Goal: Use online tool/utility

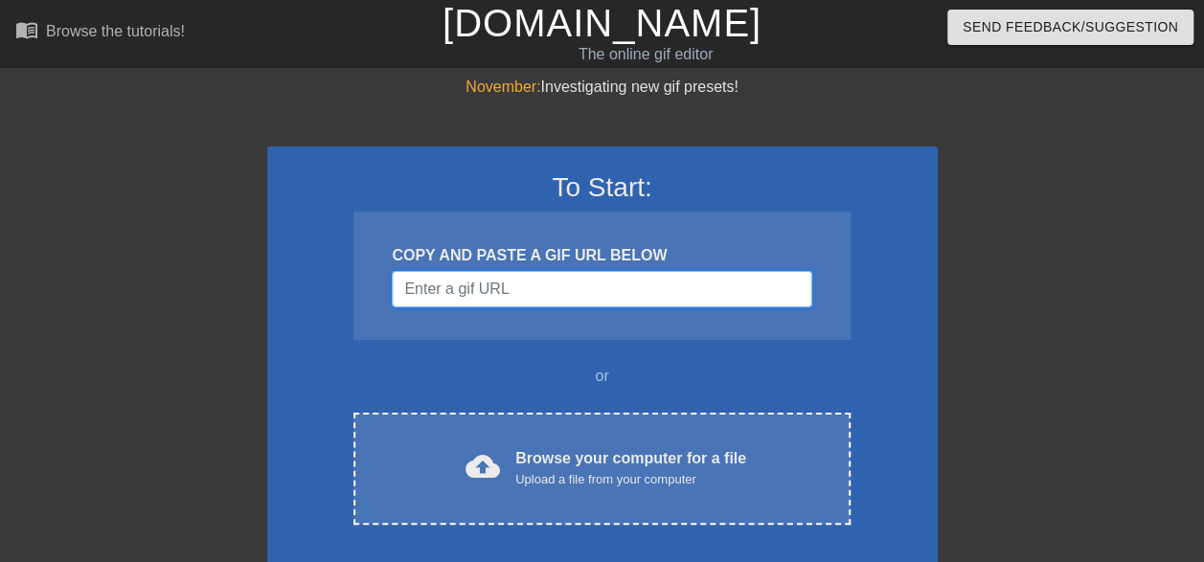
click at [565, 283] on input "Username" at bounding box center [601, 289] width 419 height 36
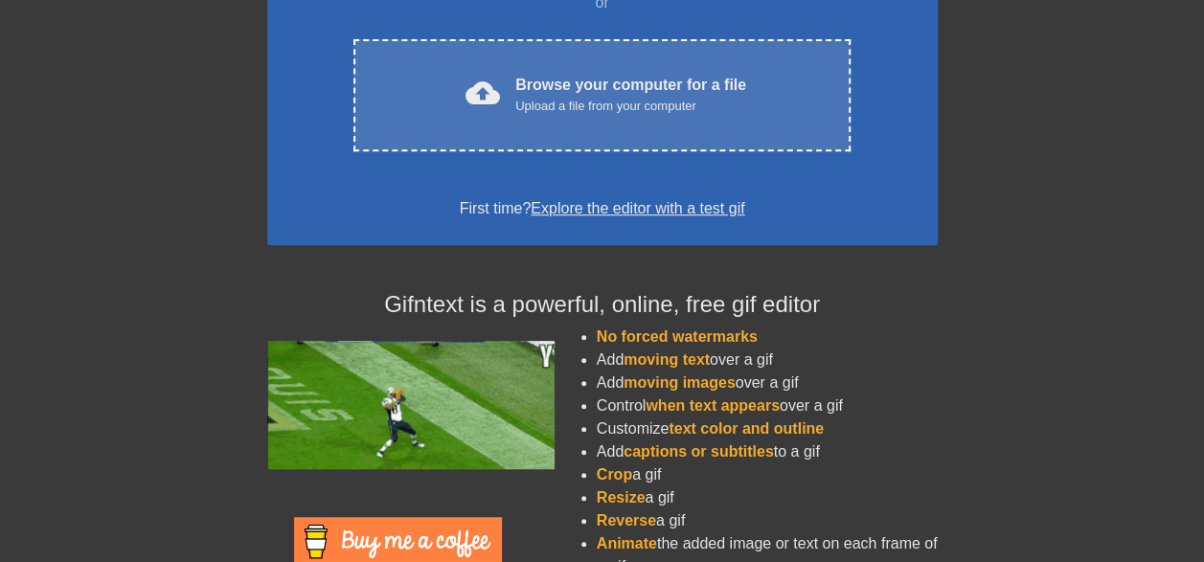
scroll to position [268, 0]
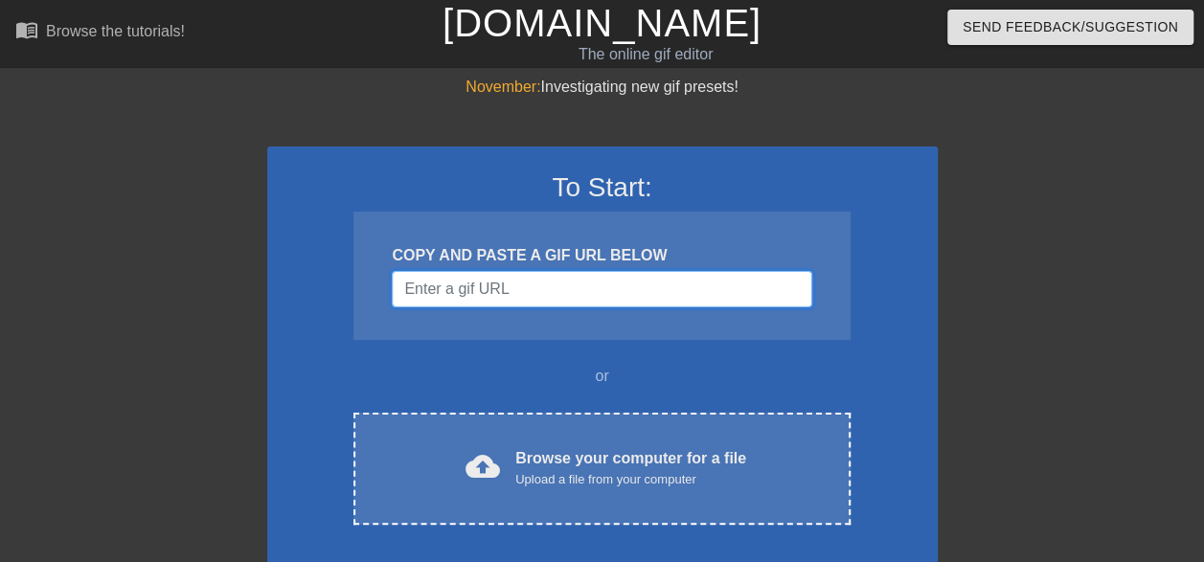
click at [511, 286] on input "Username" at bounding box center [601, 289] width 419 height 36
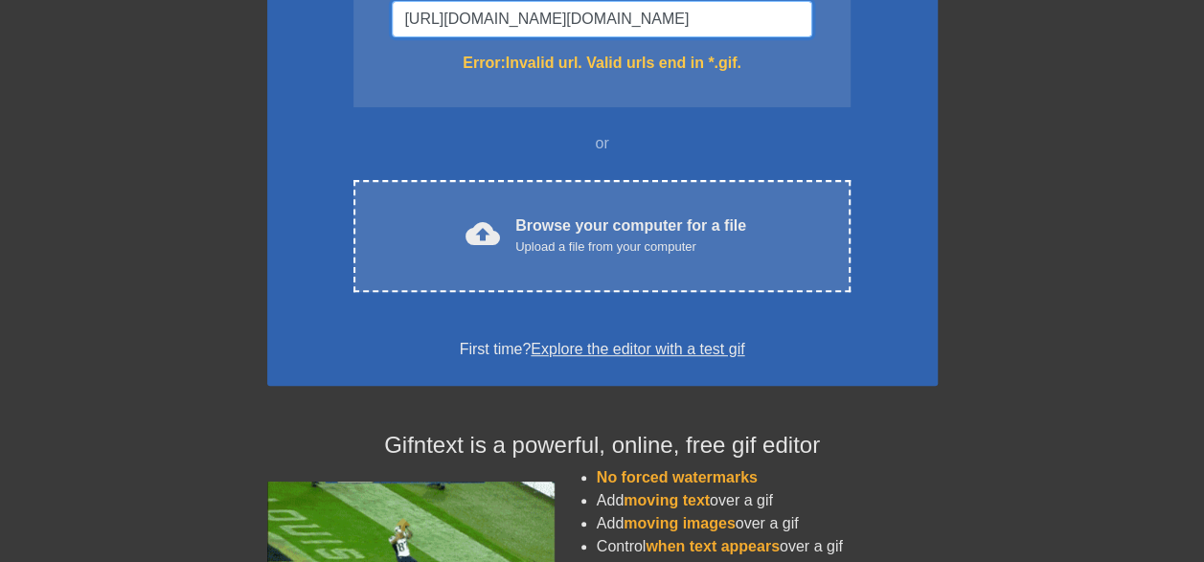
scroll to position [192, 0]
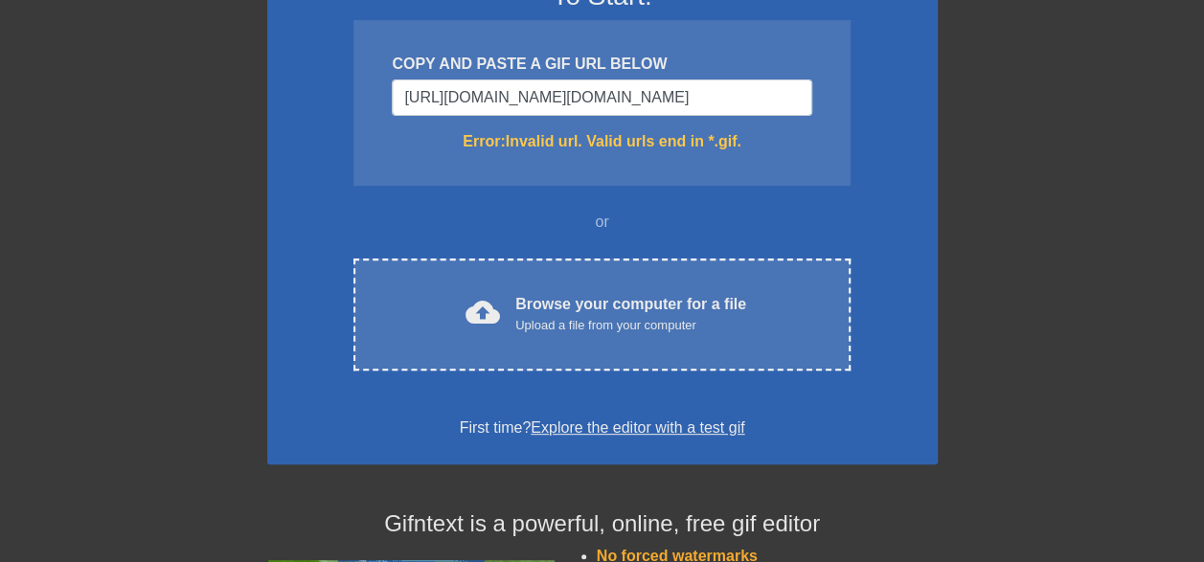
click at [659, 201] on div "To Start: COPY AND PASTE A GIF URL BELOW [URL][DOMAIN_NAME][DOMAIN_NAME] Error:…" at bounding box center [602, 209] width 670 height 509
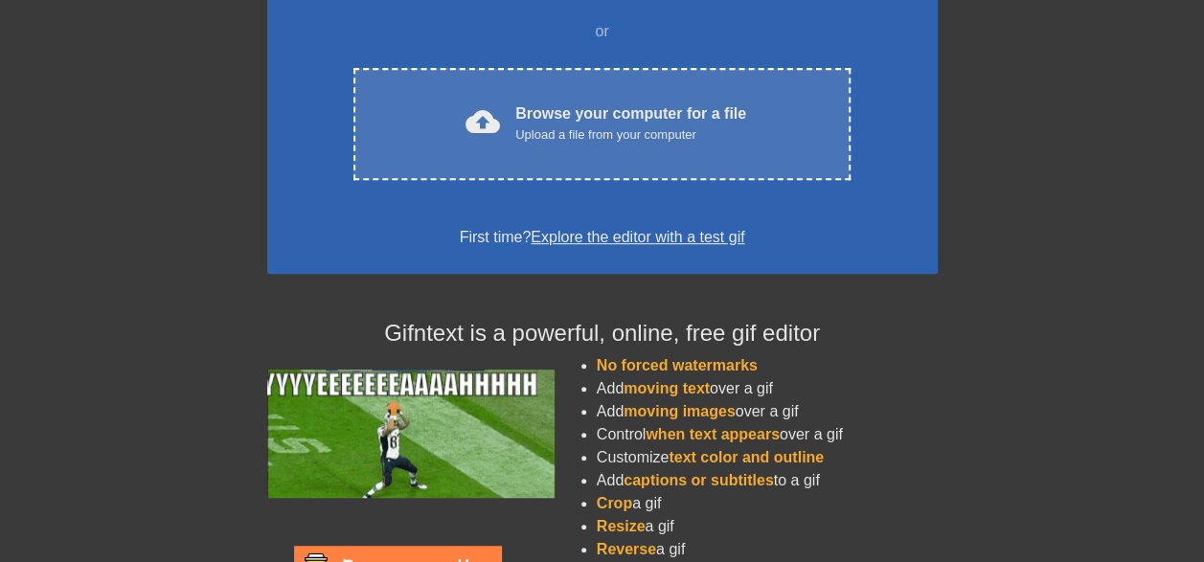
scroll to position [113, 0]
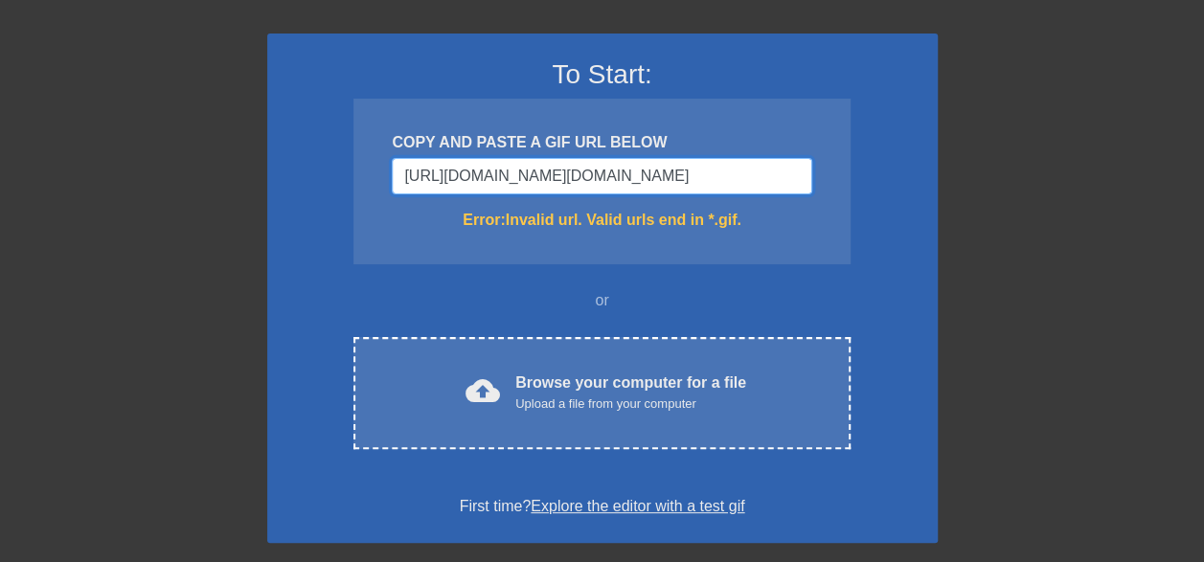
click at [703, 184] on input "[URL][DOMAIN_NAME][DOMAIN_NAME]" at bounding box center [601, 176] width 419 height 36
drag, startPoint x: 796, startPoint y: 177, endPoint x: 401, endPoint y: 186, distance: 394.6
click at [401, 186] on input "[URL][DOMAIN_NAME][DOMAIN_NAME]" at bounding box center [601, 176] width 419 height 36
drag, startPoint x: 806, startPoint y: 181, endPoint x: 374, endPoint y: 184, distance: 431.9
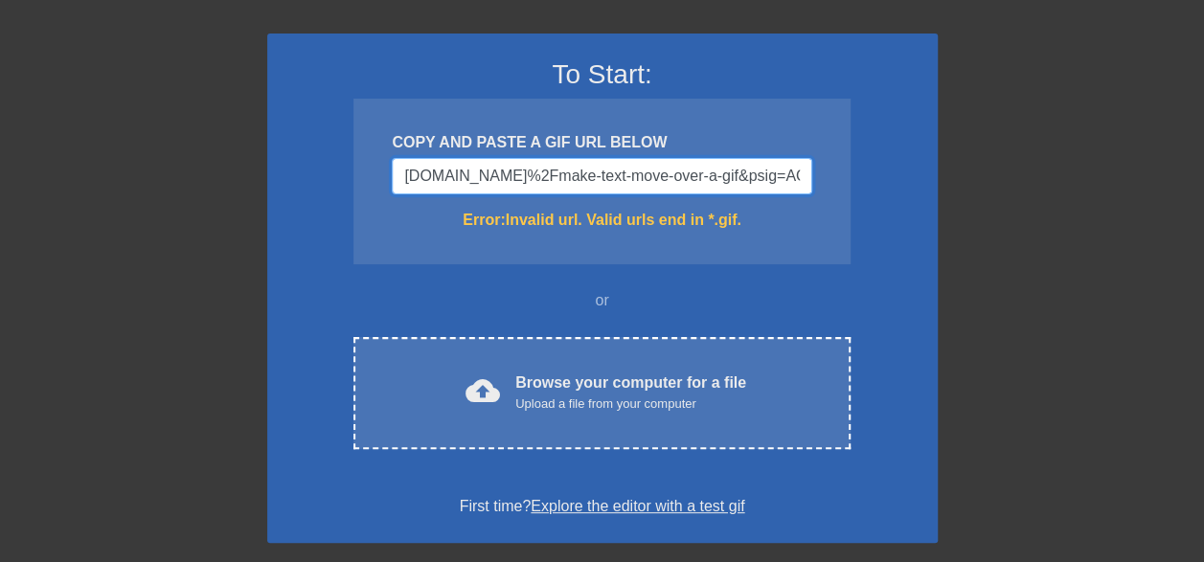
click at [374, 184] on div "COPY AND PASTE A GIF URL BELOW [DOMAIN_NAME]%2Fmake-text-move-over-a-gif&psig=A…" at bounding box center [601, 182] width 496 height 166
drag, startPoint x: 799, startPoint y: 183, endPoint x: 393, endPoint y: 161, distance: 406.6
click at [393, 161] on input "OvVaw3M2dYDhPHGpucUqV99jx5k&ust=1757645741983000&source=images&cd=vfe&opi=89978…" at bounding box center [601, 176] width 419 height 36
type input "00&source=images&cd=vfe&opi=89978449&ved=0CBYQjhxqFwoTCLiUw-Paz48DFQAAAAAdAAAAA…"
drag, startPoint x: 796, startPoint y: 170, endPoint x: 355, endPoint y: 186, distance: 440.7
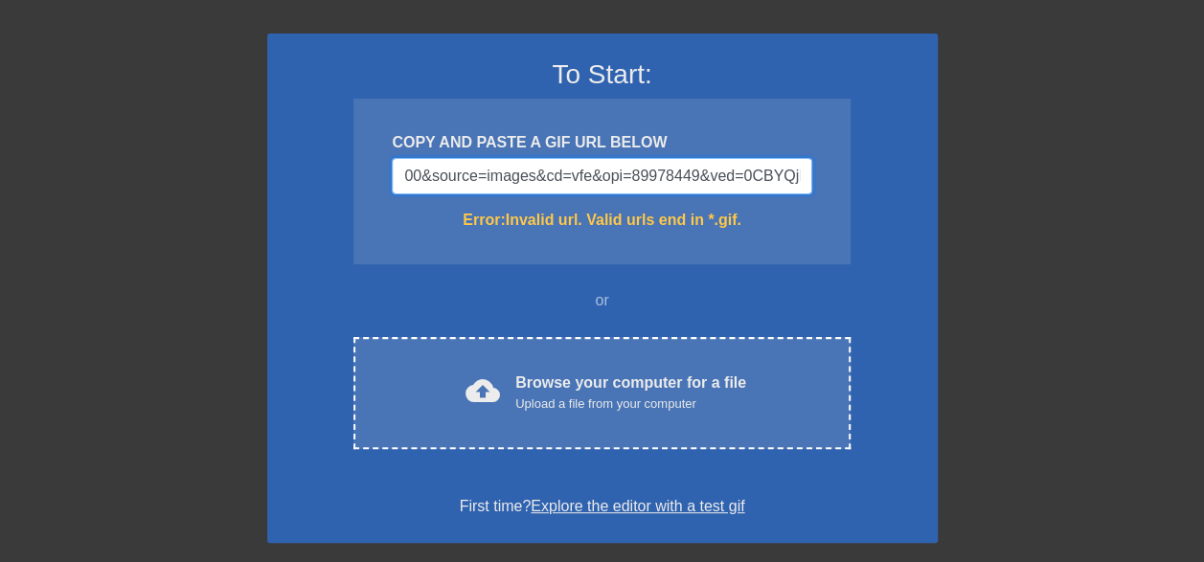
click at [355, 186] on div "COPY AND PASTE A GIF URL BELOW 00&source=images&cd=vfe&opi=89978449&ved=0CBYQjh…" at bounding box center [601, 182] width 496 height 166
